Goal: Task Accomplishment & Management: Complete application form

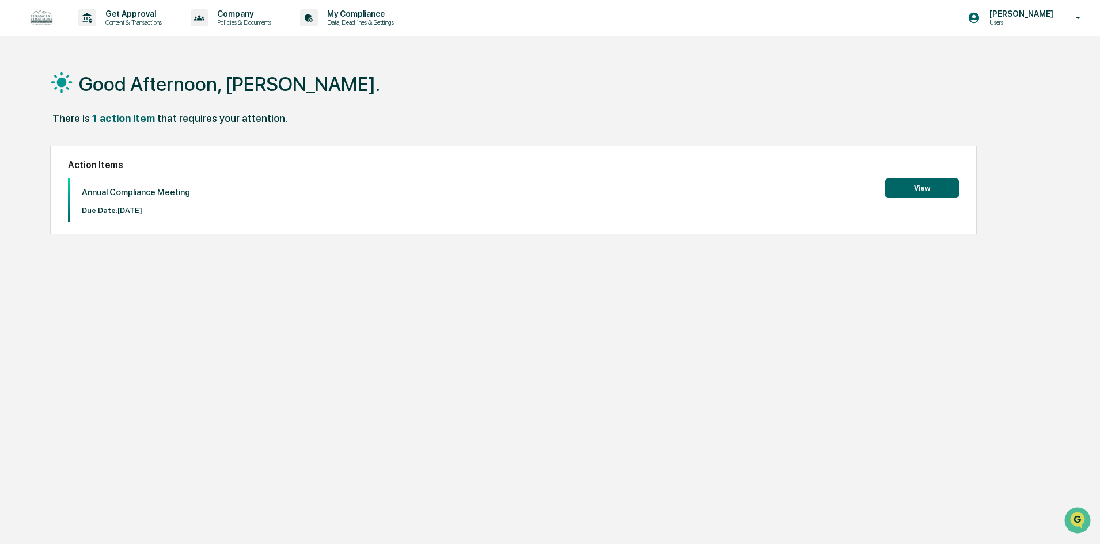
click at [902, 184] on button "View" at bounding box center [922, 189] width 74 height 20
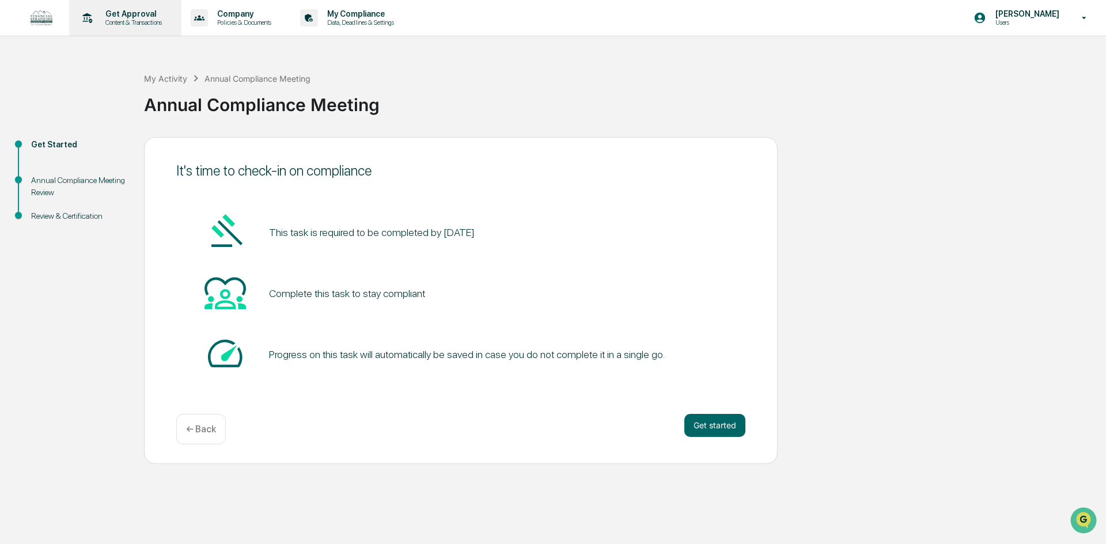
click at [147, 20] on p "Content & Transactions" at bounding box center [131, 22] width 71 height 8
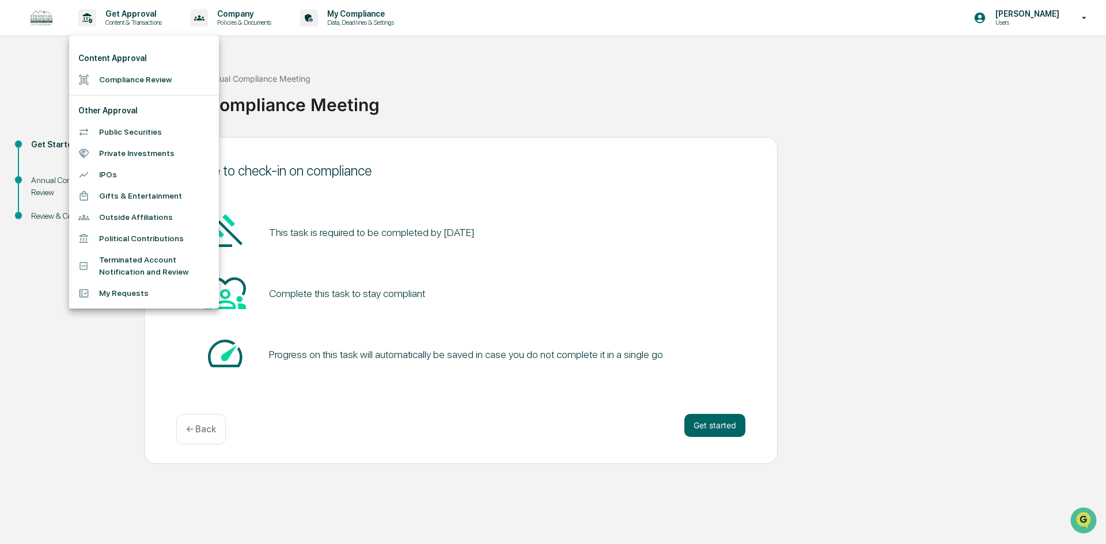
click at [148, 81] on li "Compliance Review" at bounding box center [144, 79] width 150 height 21
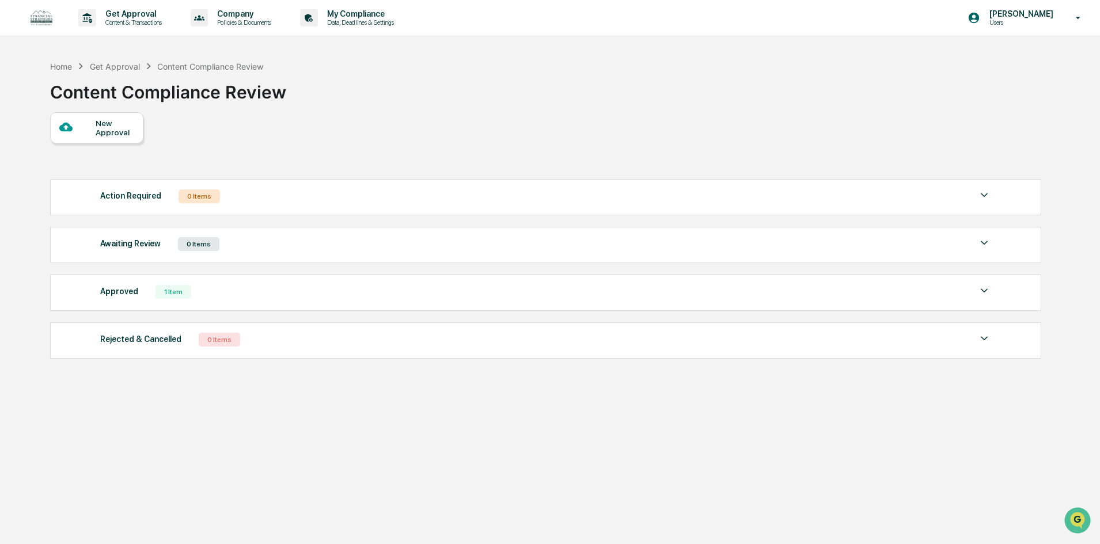
click at [119, 131] on div "New Approval" at bounding box center [115, 128] width 39 height 18
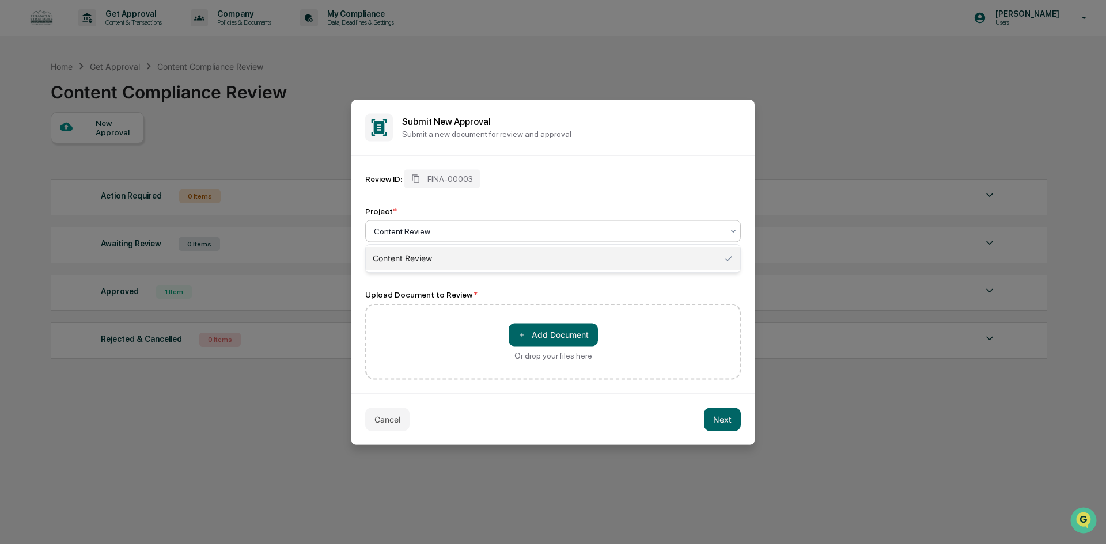
click at [493, 230] on div at bounding box center [548, 231] width 349 height 12
click at [584, 178] on div "Review ID: FINA-00003" at bounding box center [552, 178] width 375 height 18
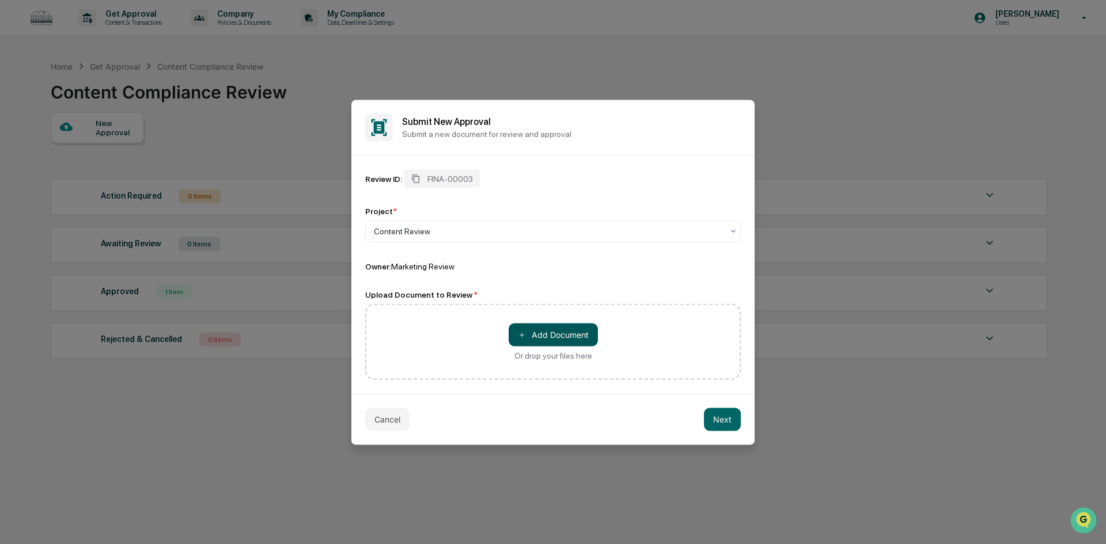
click at [548, 337] on button "＋ Add Document" at bounding box center [552, 334] width 89 height 23
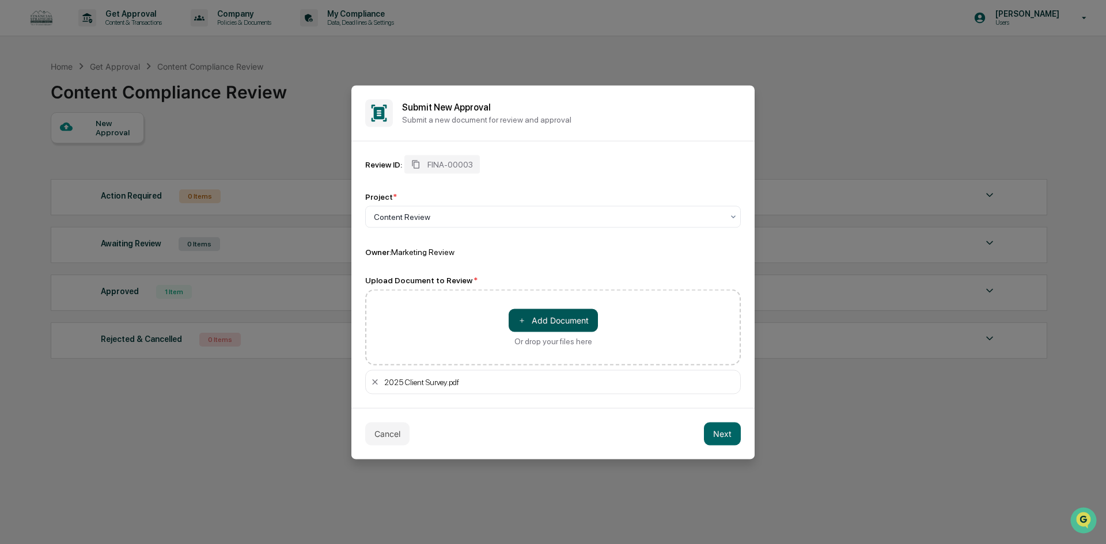
click at [549, 321] on button "＋ Add Document" at bounding box center [552, 320] width 89 height 23
click at [572, 328] on button "＋ Add Document" at bounding box center [552, 320] width 89 height 23
click at [715, 433] on button "Next" at bounding box center [722, 433] width 37 height 23
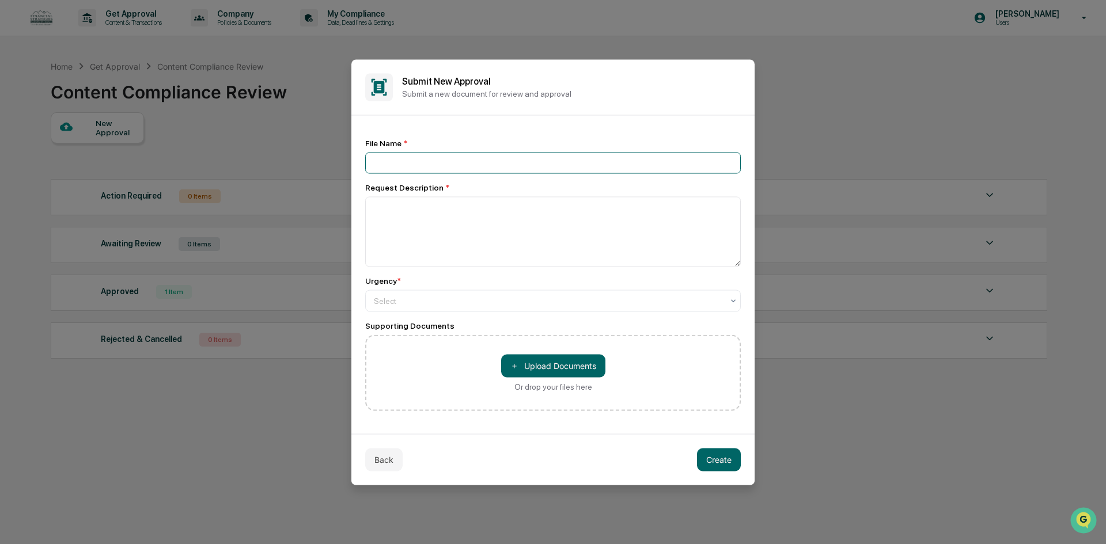
click at [430, 169] on input at bounding box center [552, 162] width 375 height 21
type input "**********"
type textarea "**********"
click at [428, 300] on div at bounding box center [548, 301] width 349 height 12
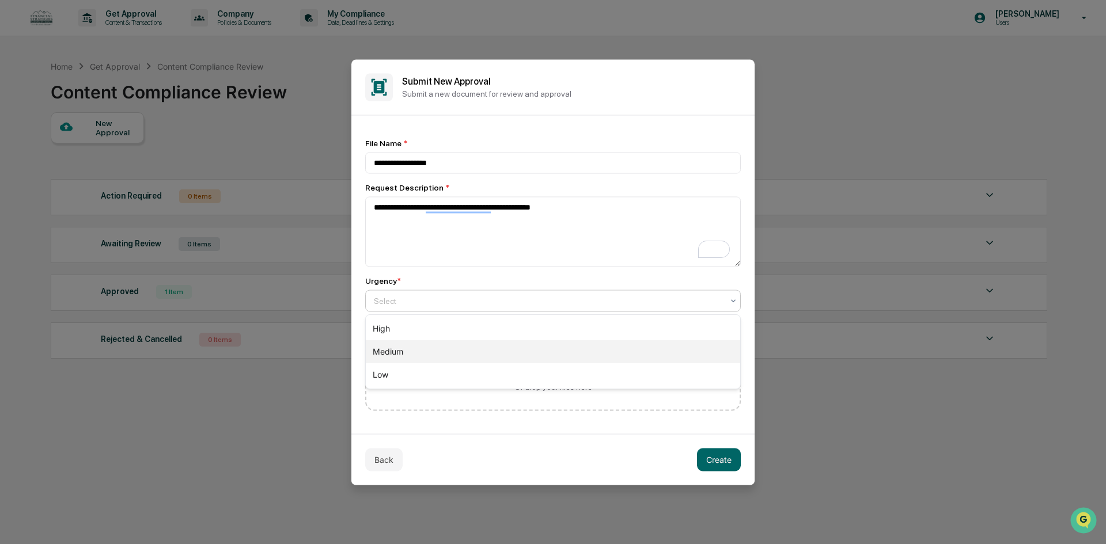
click at [428, 352] on div "Medium" at bounding box center [553, 351] width 374 height 23
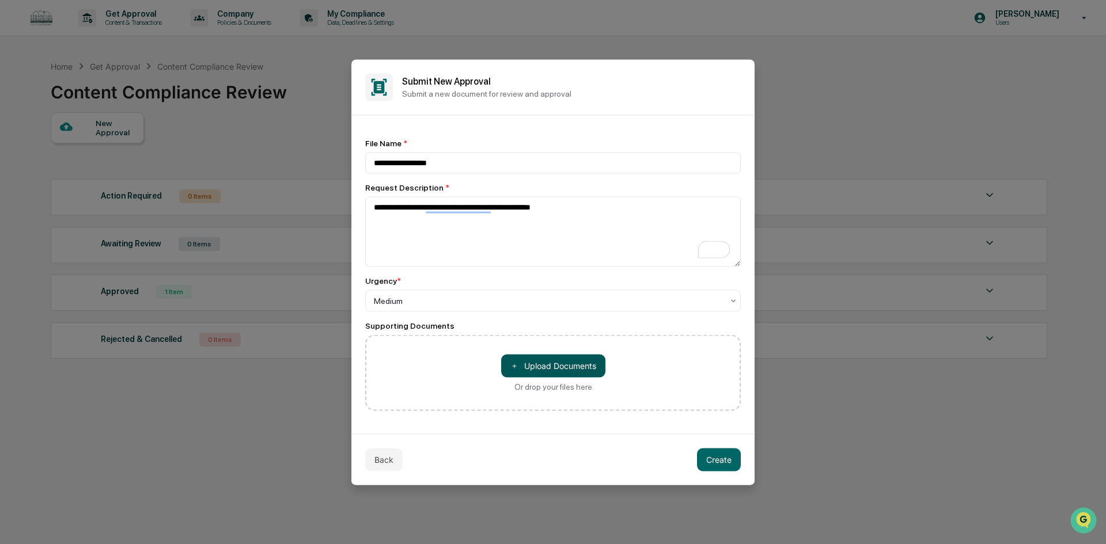
click at [556, 365] on button "＋ Upload Documents" at bounding box center [553, 365] width 104 height 23
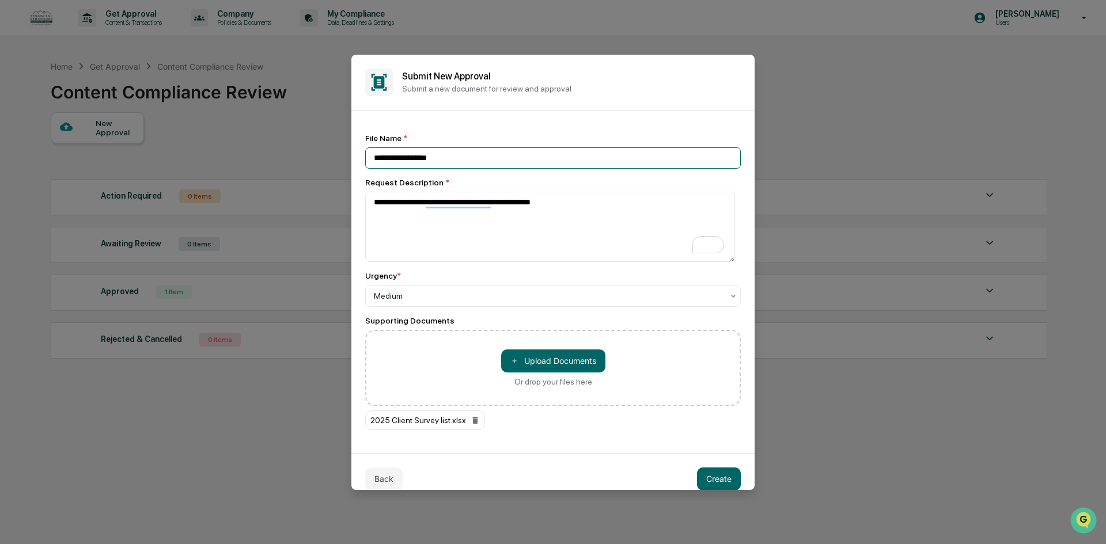
click at [423, 159] on input "**********" at bounding box center [552, 157] width 375 height 21
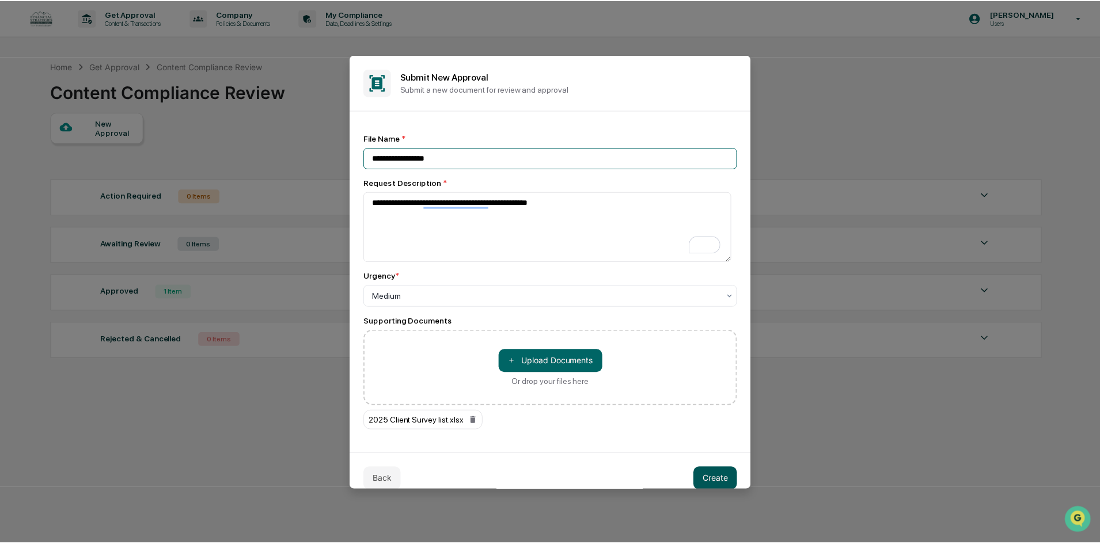
scroll to position [15, 0]
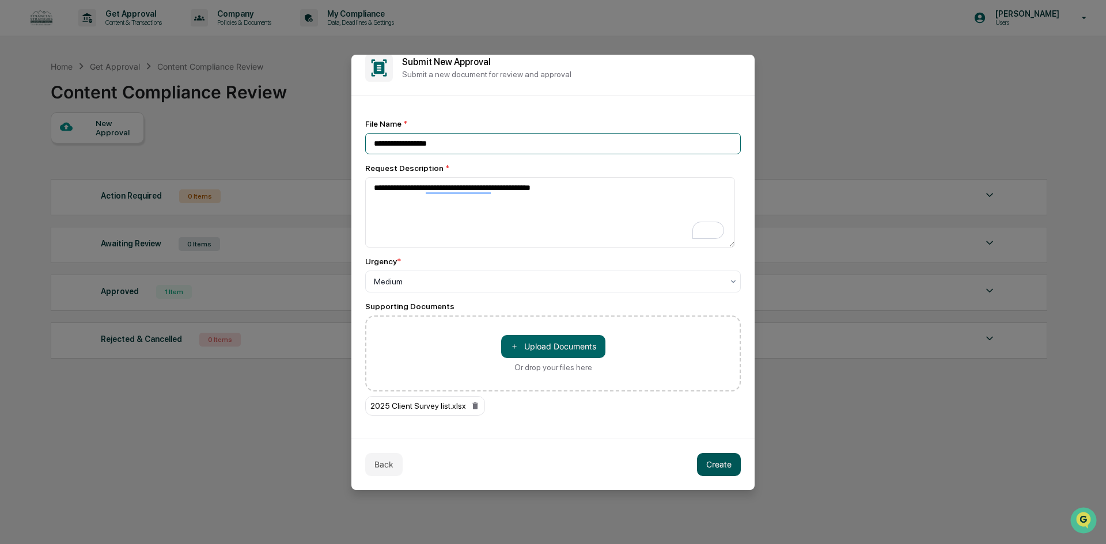
type input "**********"
click at [724, 472] on button "Create" at bounding box center [719, 464] width 44 height 23
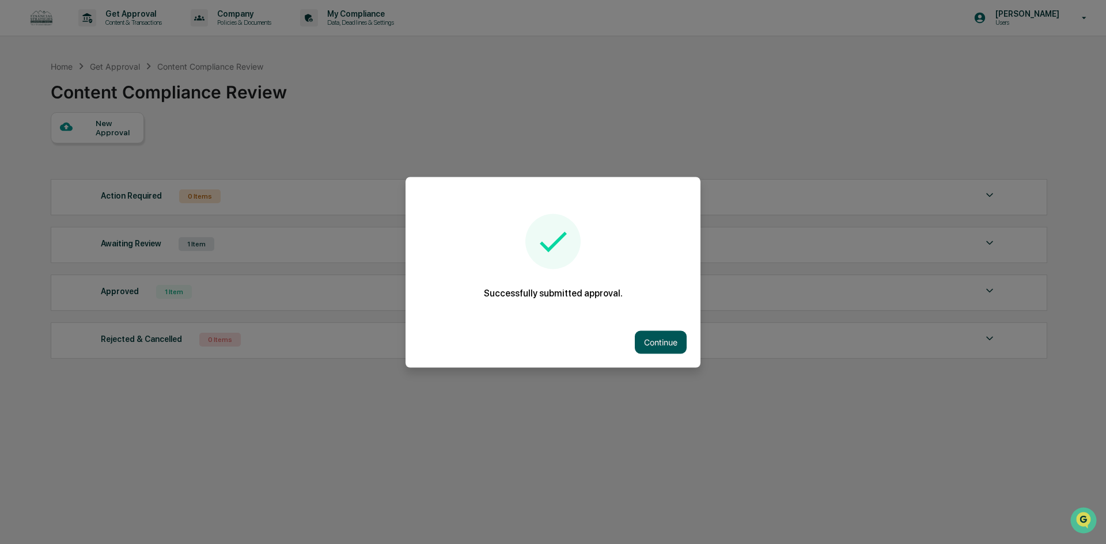
click at [649, 331] on button "Continue" at bounding box center [661, 342] width 52 height 23
